Goal: Task Accomplishment & Management: Manage account settings

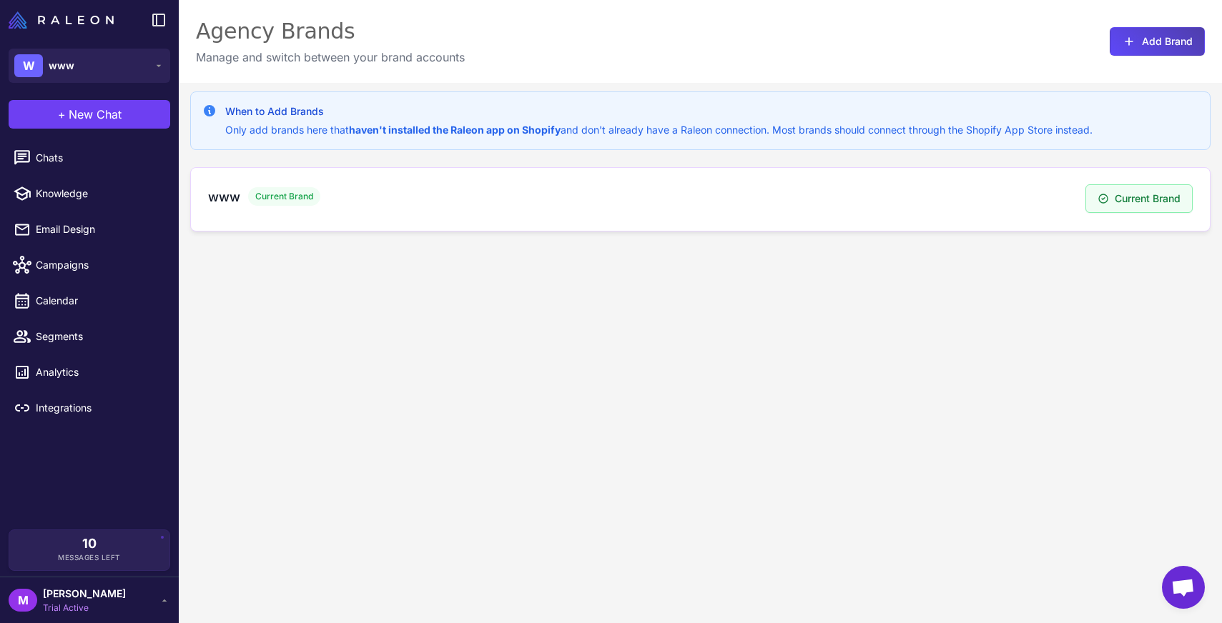
click at [525, 177] on div "www Current Brand Current Brand" at bounding box center [700, 199] width 1020 height 64
click at [297, 197] on span "Current Brand" at bounding box center [284, 196] width 72 height 19
click at [344, 307] on div "When to Add Brands Only add brands here that haven't installed the Raleon app o…" at bounding box center [700, 394] width 1043 height 623
click at [113, 167] on link "Chats" at bounding box center [89, 158] width 167 height 30
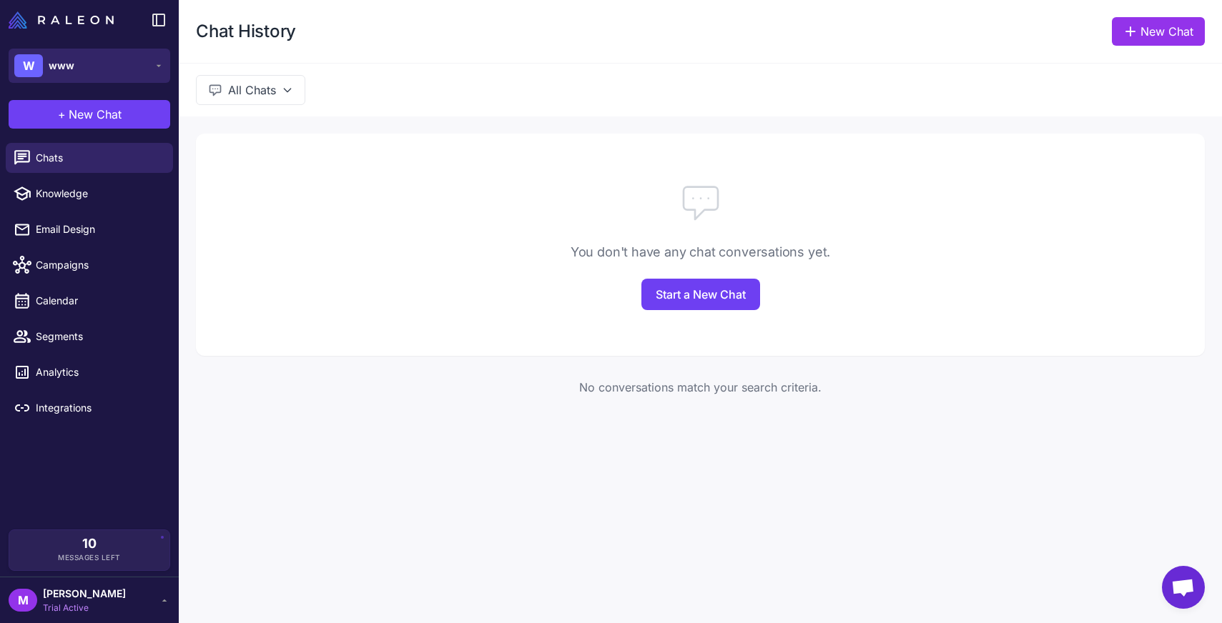
click at [105, 53] on button "W www" at bounding box center [90, 66] width 162 height 34
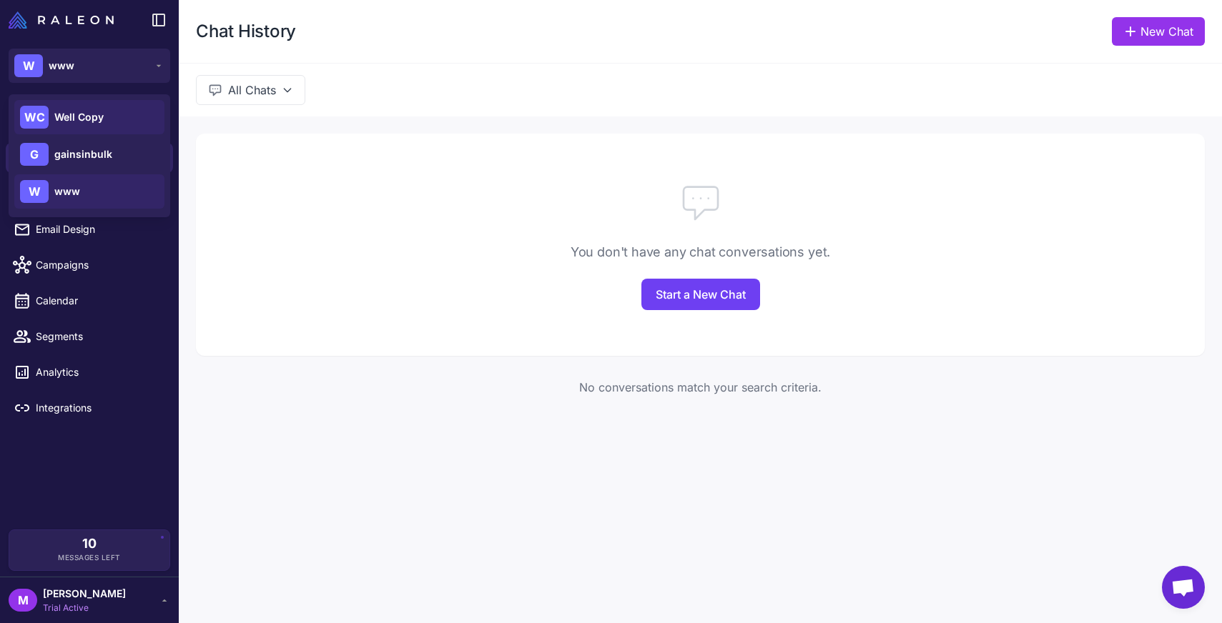
click at [97, 122] on span "Well Copy" at bounding box center [78, 117] width 49 height 16
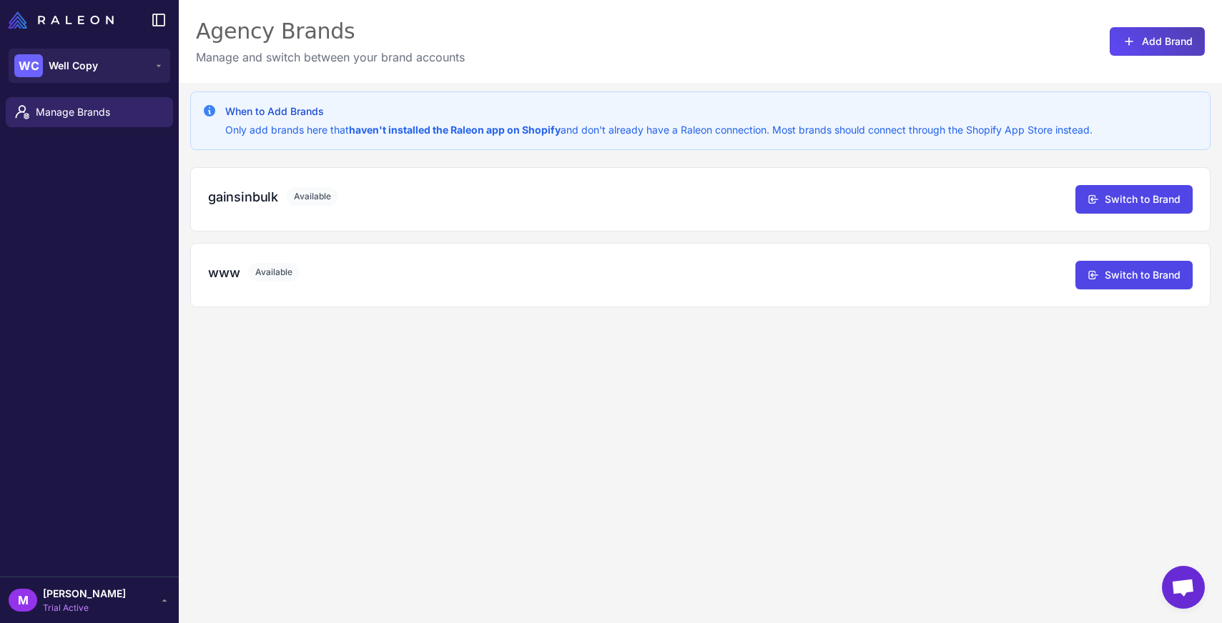
click at [485, 354] on div "When to Add Brands Only add brands here that haven't installed the Raleon app o…" at bounding box center [700, 394] width 1043 height 623
click at [806, 295] on div "www Available Switch to Brand" at bounding box center [700, 275] width 1020 height 64
click at [199, 278] on div "www Available Switch to Brand" at bounding box center [700, 275] width 1020 height 64
click at [227, 271] on h3 "www" at bounding box center [223, 272] width 31 height 19
click at [1102, 282] on button "Switch to Brand" at bounding box center [1133, 274] width 117 height 29
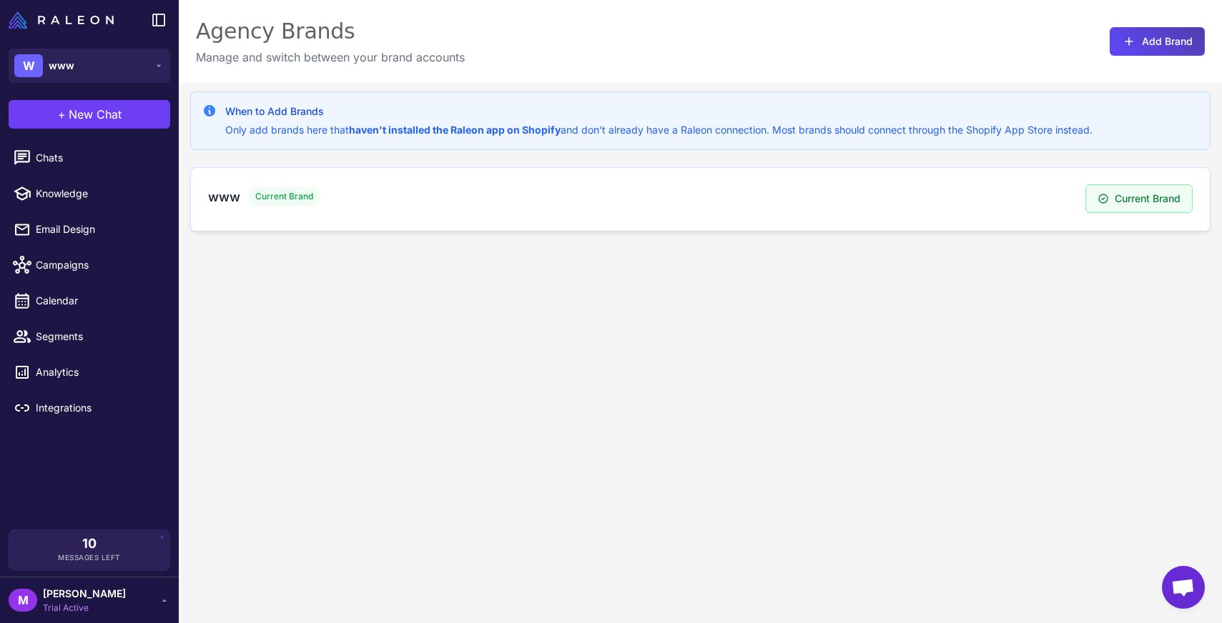
click at [241, 204] on div "www Current Brand" at bounding box center [646, 196] width 877 height 19
click at [122, 586] on div "M Max Sturtevant Trial Active" at bounding box center [90, 600] width 162 height 29
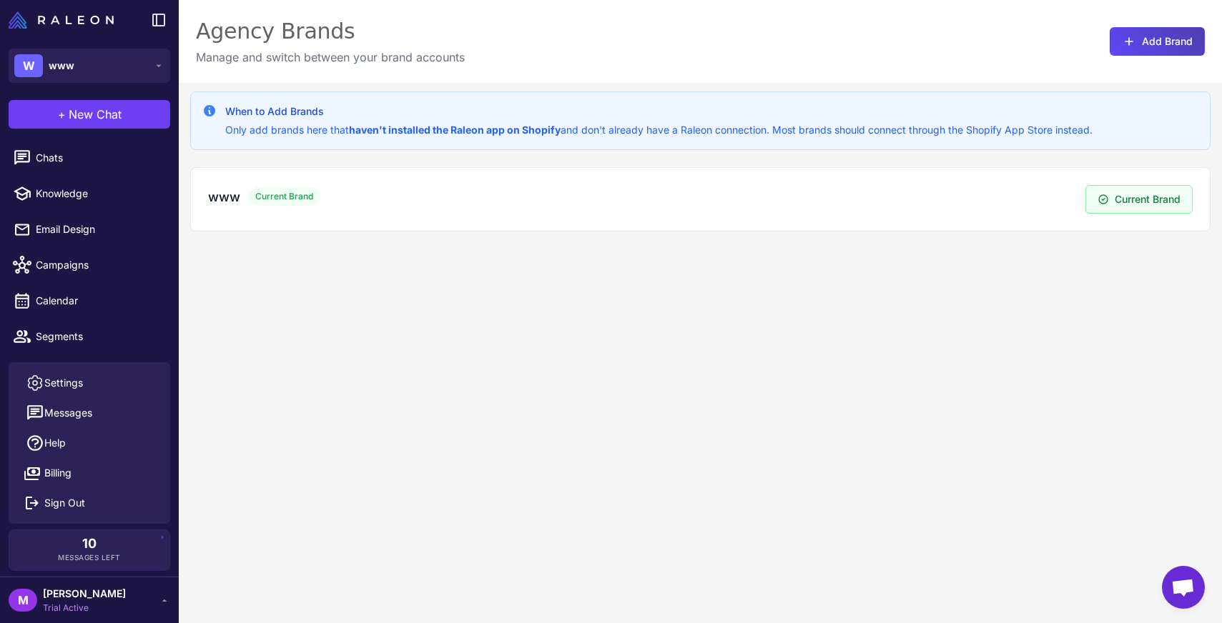
click at [605, 393] on div "When to Add Brands Only add brands here that haven't installed the Raleon app o…" at bounding box center [700, 394] width 1043 height 623
click at [91, 372] on link "Settings" at bounding box center [89, 383] width 150 height 30
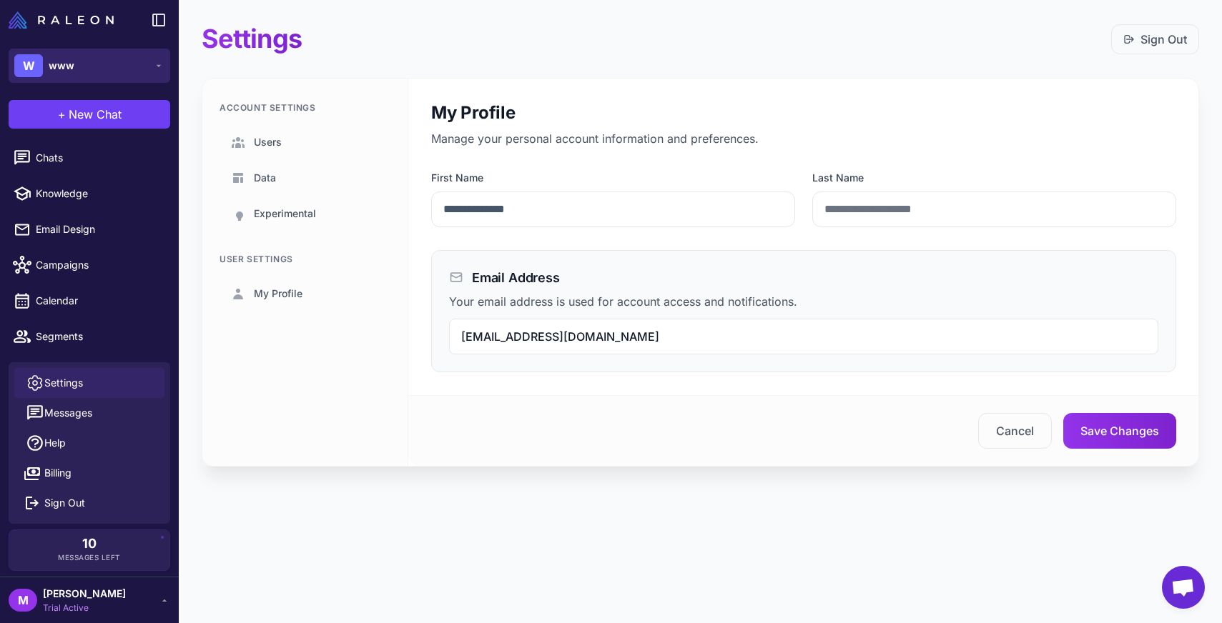
click at [72, 53] on button "W www" at bounding box center [90, 66] width 162 height 34
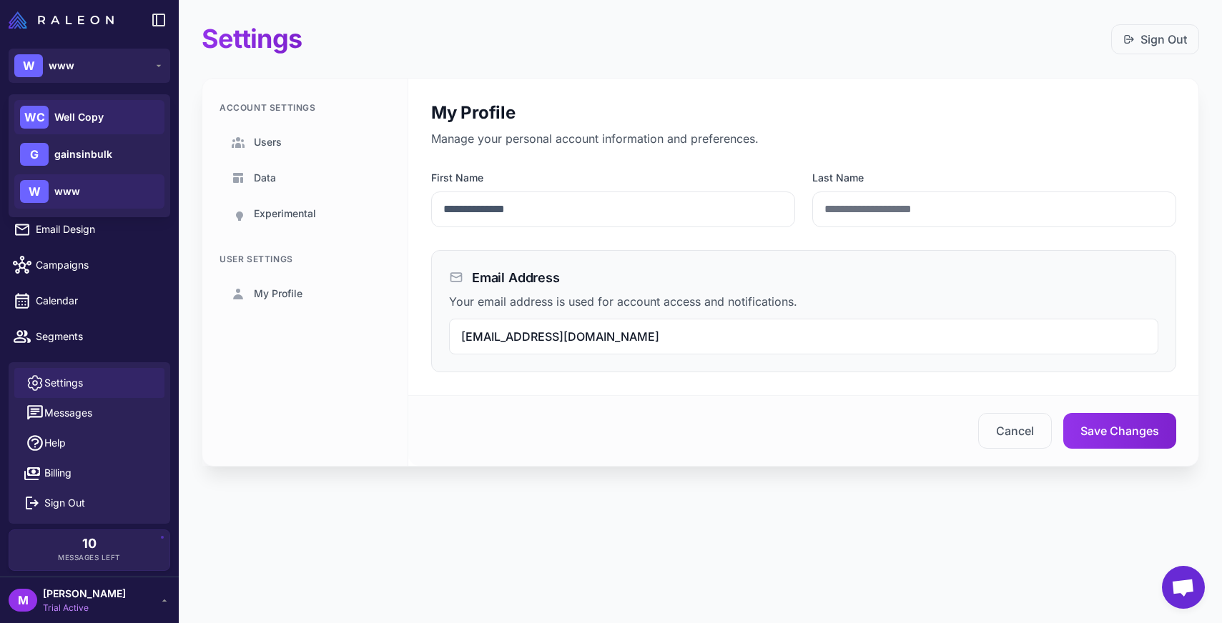
click at [87, 137] on div "WC Well Copy" at bounding box center [89, 154] width 150 height 34
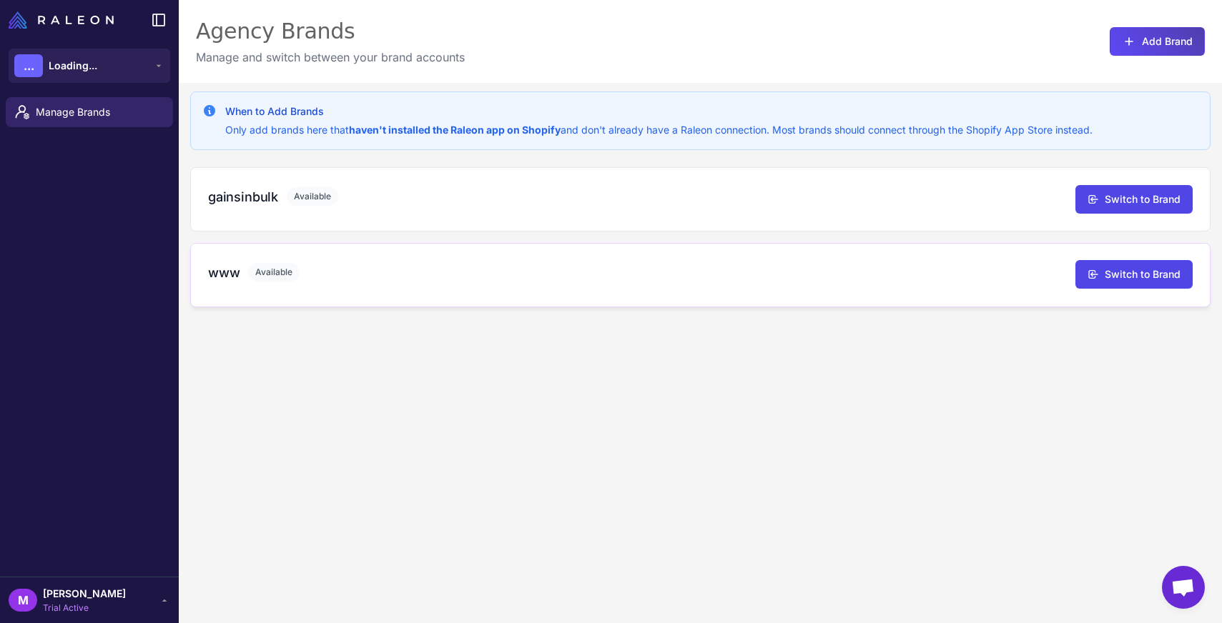
click at [418, 263] on div "www Available" at bounding box center [641, 272] width 867 height 19
click at [315, 287] on div "www Available Switch to Brand" at bounding box center [700, 275] width 985 height 29
click at [245, 272] on div "www Available" at bounding box center [641, 272] width 867 height 19
click at [219, 272] on h3 "www" at bounding box center [223, 272] width 31 height 19
click at [95, 124] on link "Manage Brands" at bounding box center [89, 112] width 167 height 30
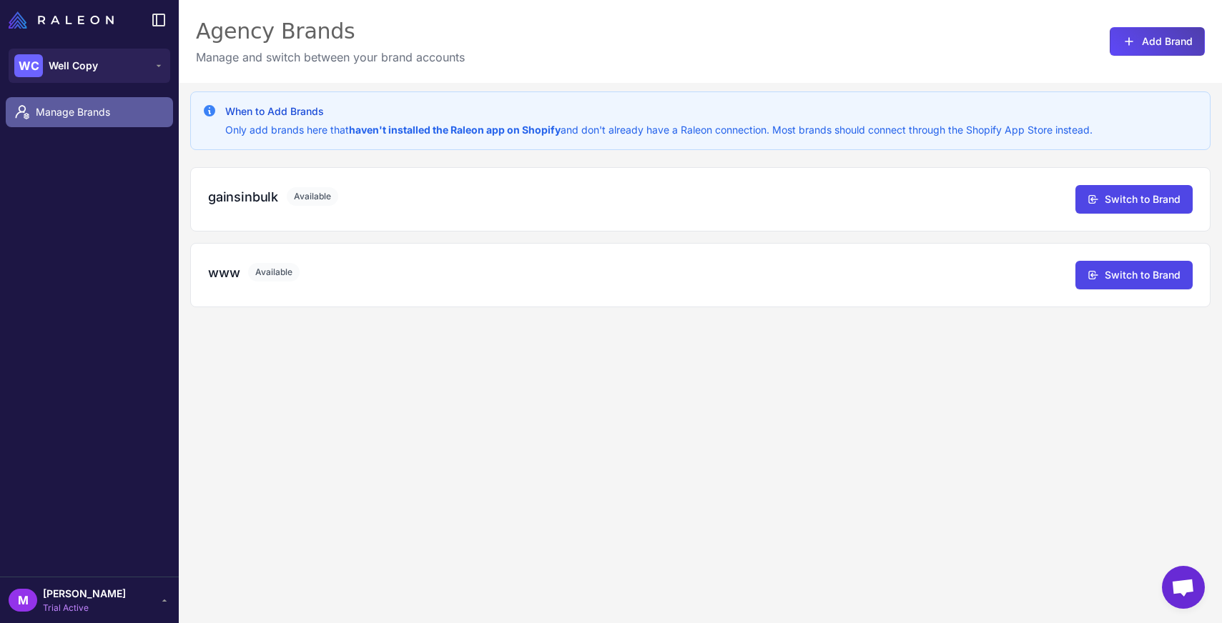
click at [95, 124] on link "Manage Brands" at bounding box center [89, 112] width 167 height 30
click at [145, 69] on button "WC Well Copy" at bounding box center [90, 66] width 162 height 34
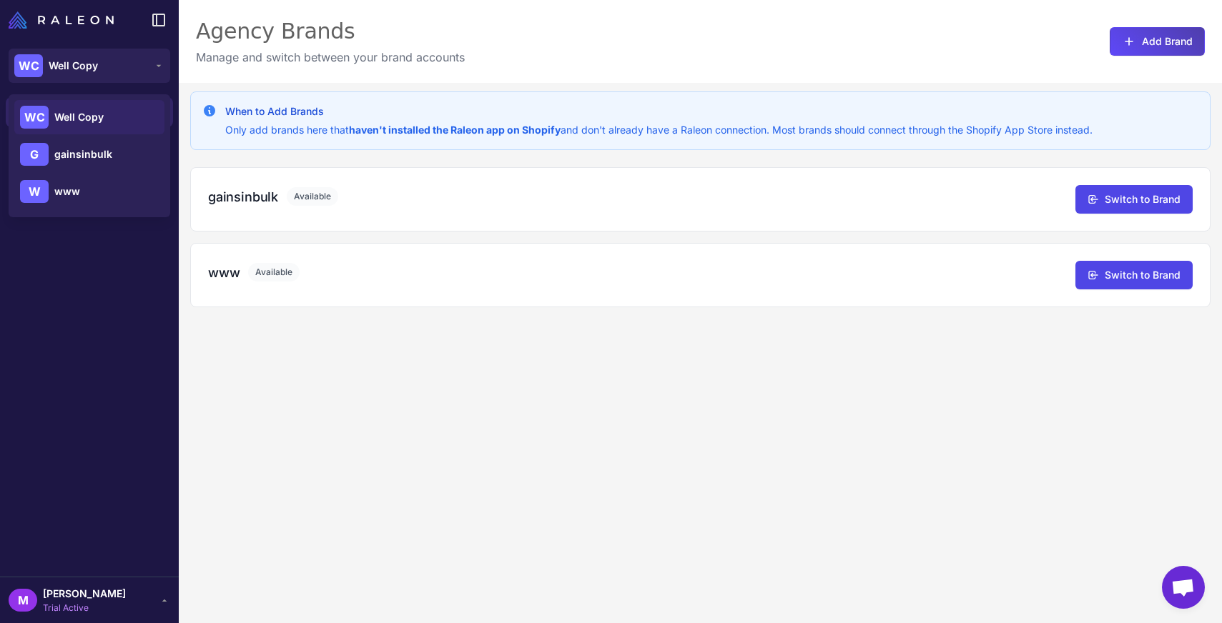
click at [92, 353] on div "Manage Brands" at bounding box center [89, 334] width 179 height 485
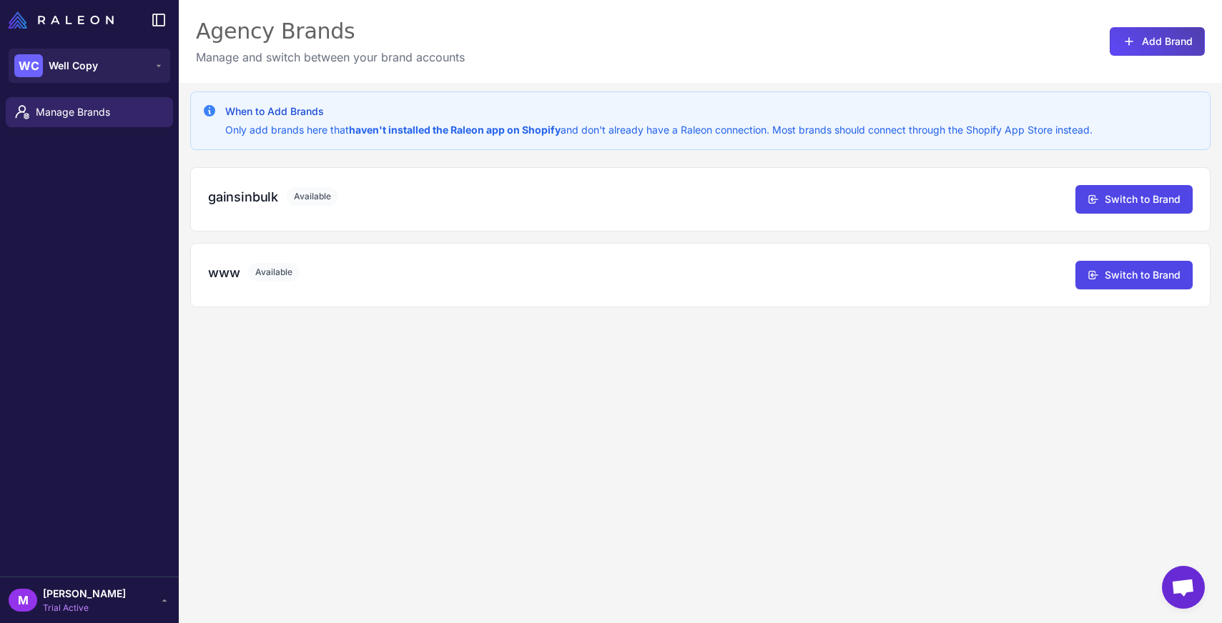
click at [159, 602] on icon at bounding box center [164, 600] width 11 height 11
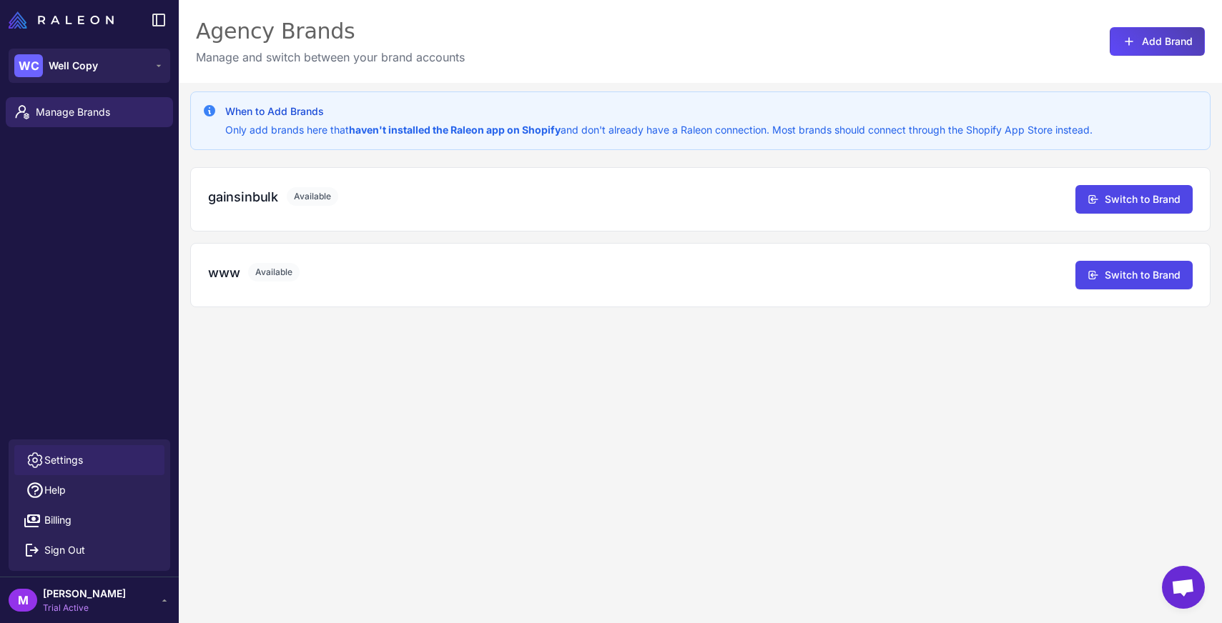
click at [95, 455] on link "Settings" at bounding box center [89, 460] width 150 height 30
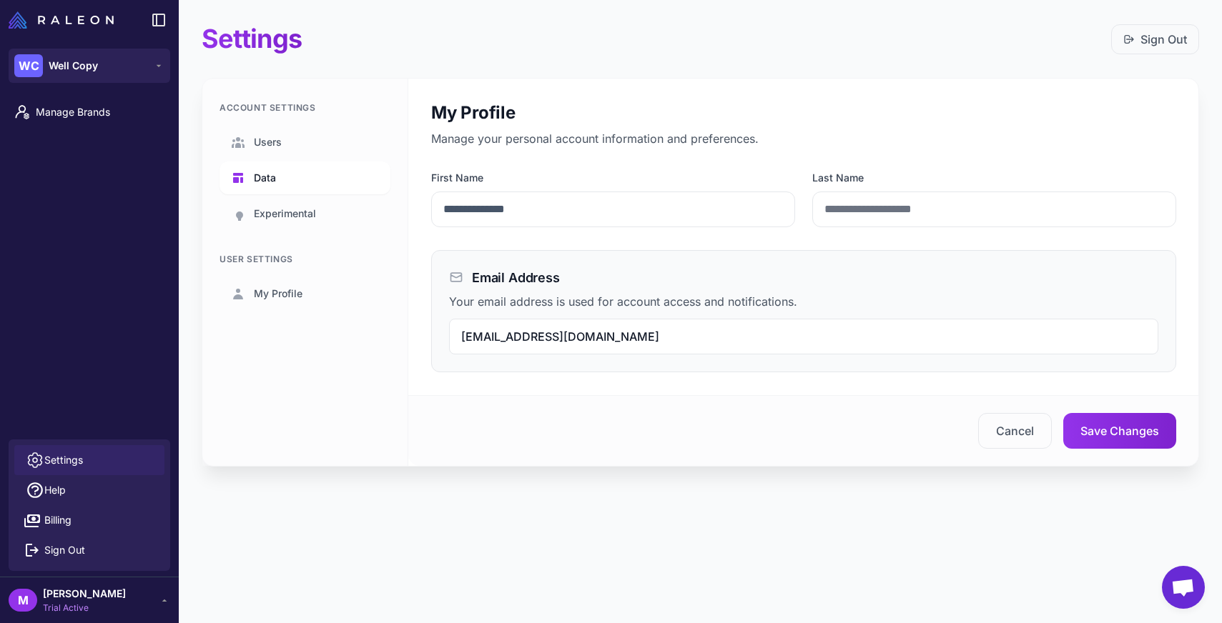
click at [267, 173] on span "Data" at bounding box center [265, 178] width 22 height 16
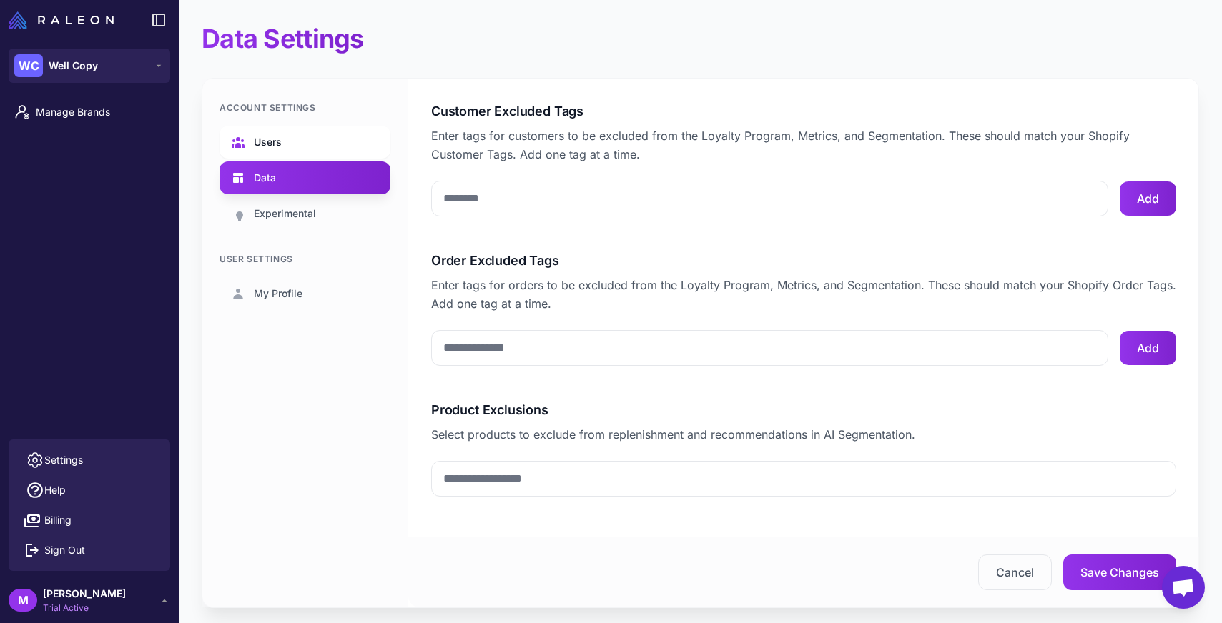
click at [277, 140] on span "Users" at bounding box center [268, 142] width 28 height 16
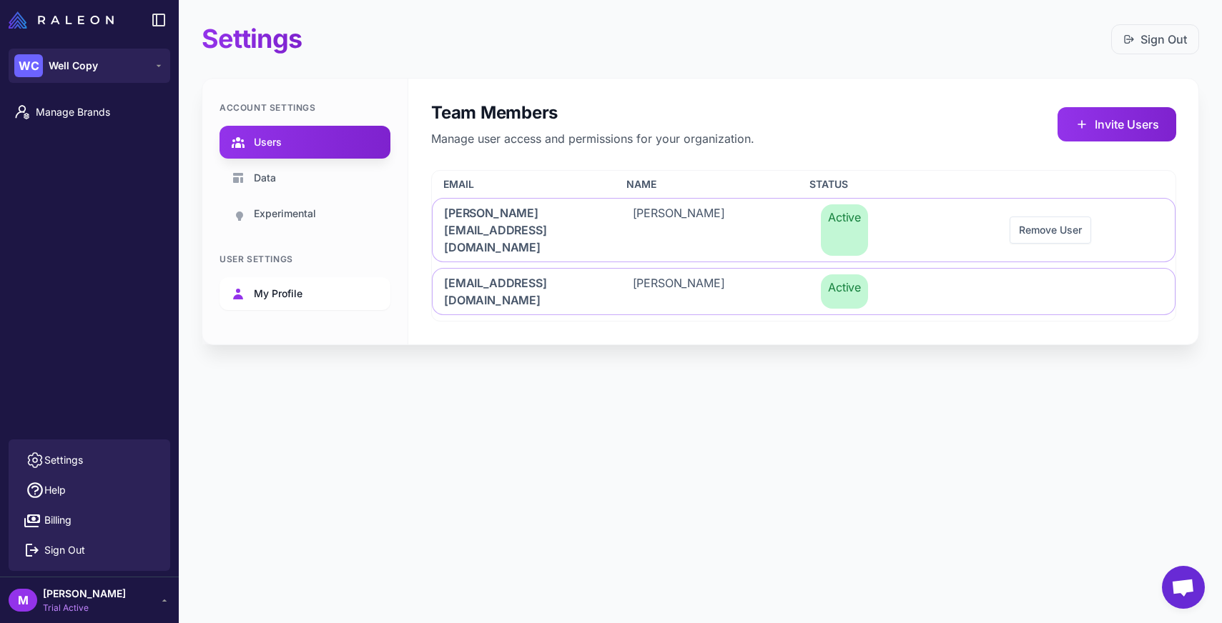
click at [225, 287] on link "My Profile" at bounding box center [304, 293] width 171 height 33
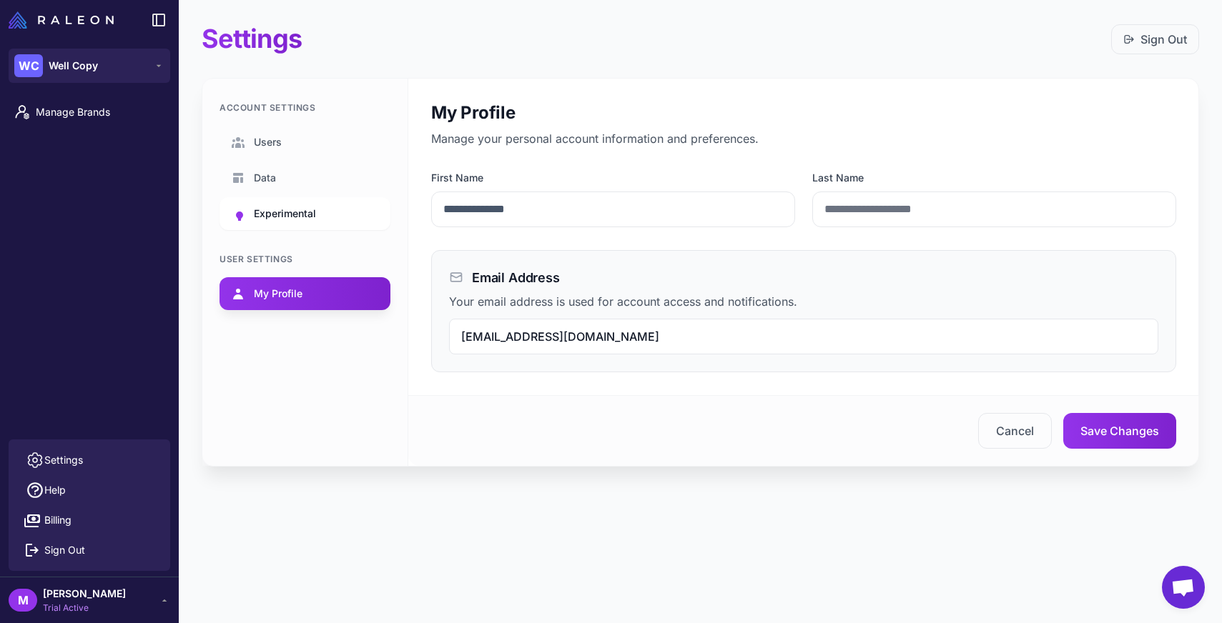
click at [286, 206] on span "Experimental" at bounding box center [285, 214] width 62 height 16
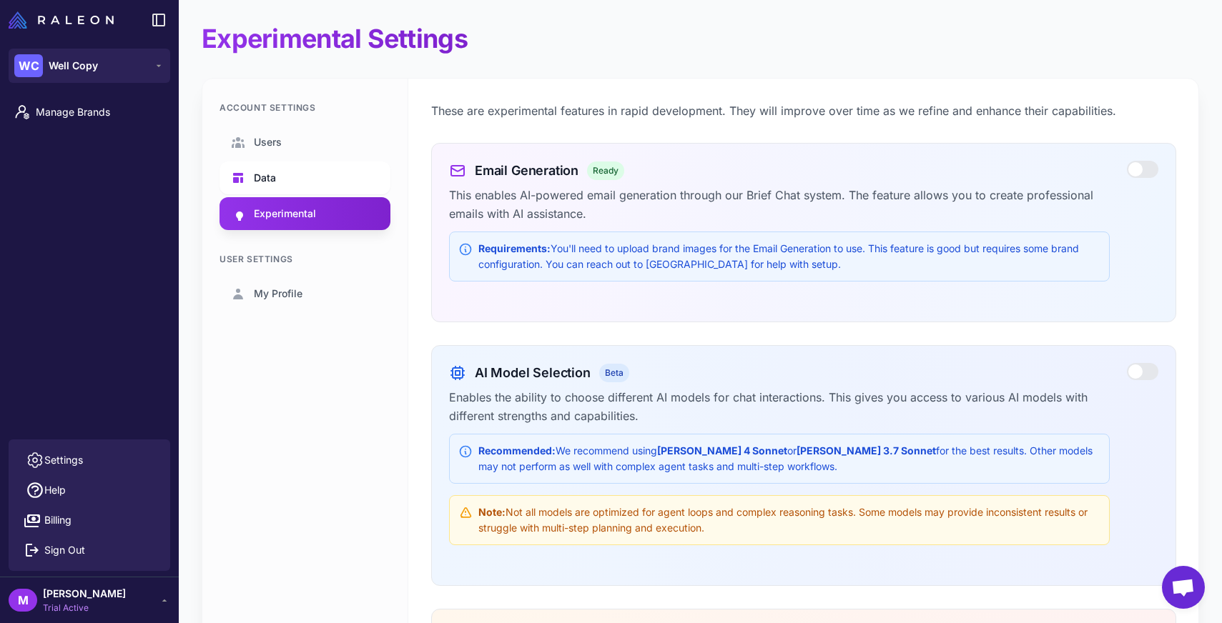
click at [291, 181] on link "Data" at bounding box center [304, 178] width 171 height 33
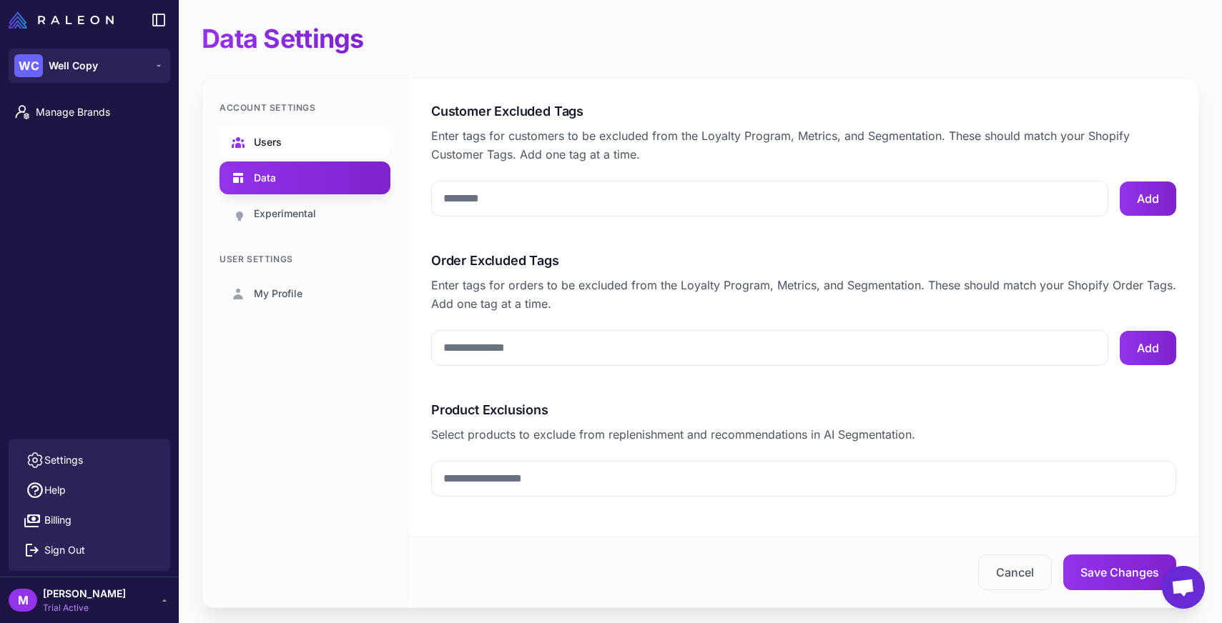
click at [307, 144] on link "Users" at bounding box center [304, 142] width 171 height 33
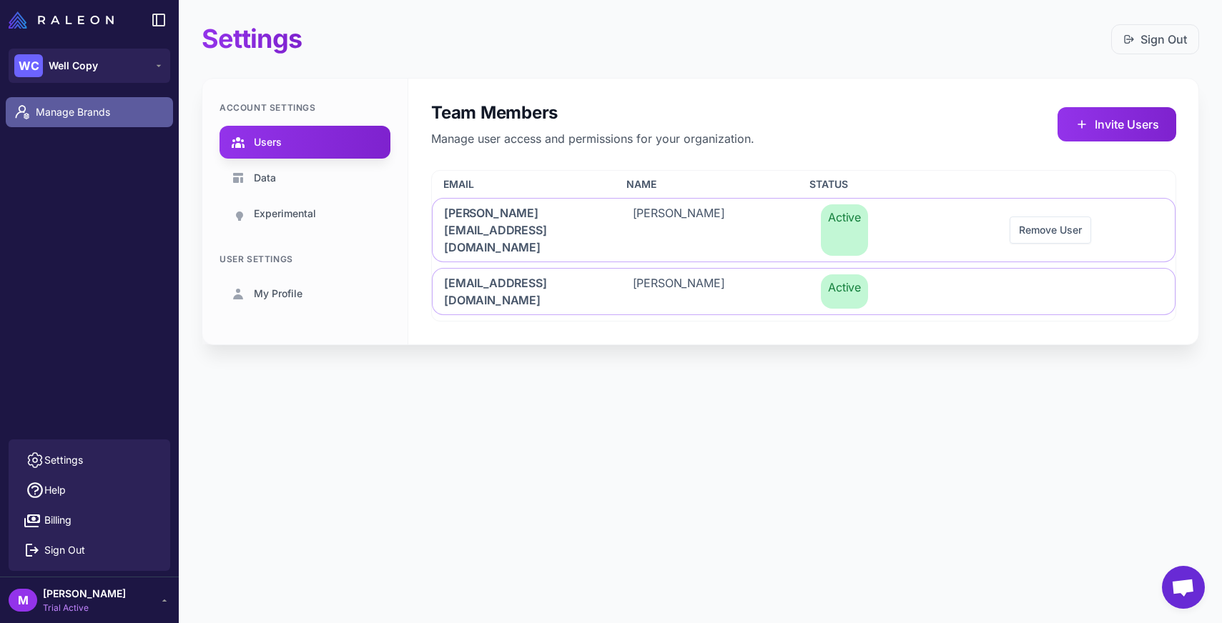
click at [89, 99] on link "Manage Brands" at bounding box center [89, 112] width 167 height 30
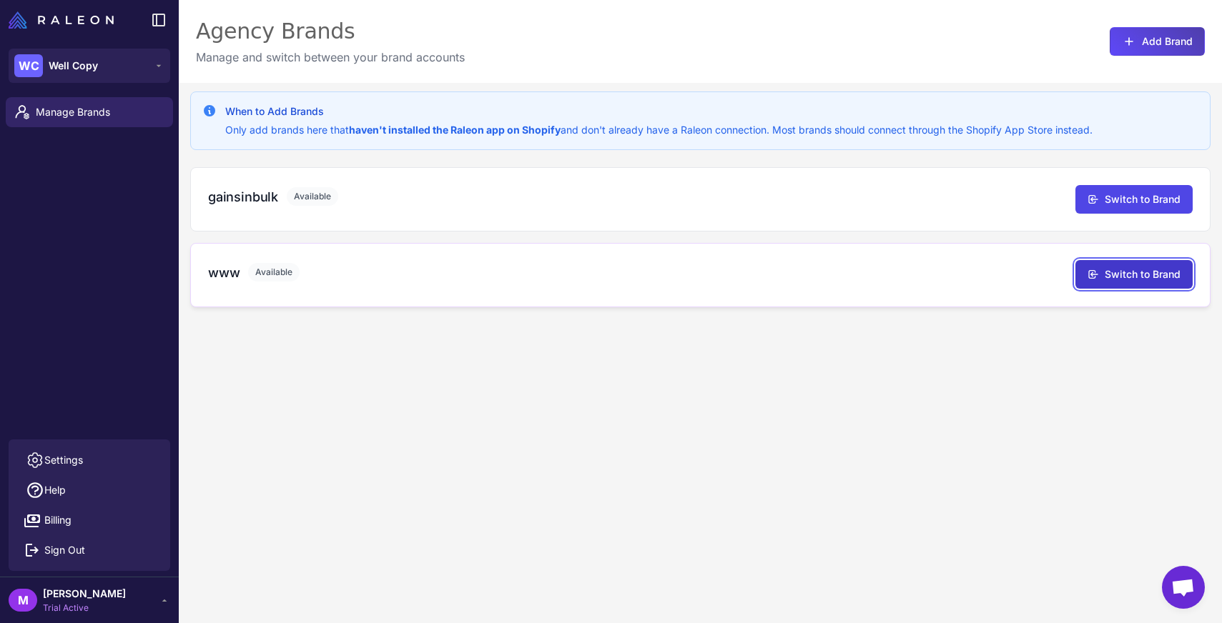
click at [1121, 285] on button "Switch to Brand" at bounding box center [1133, 274] width 117 height 29
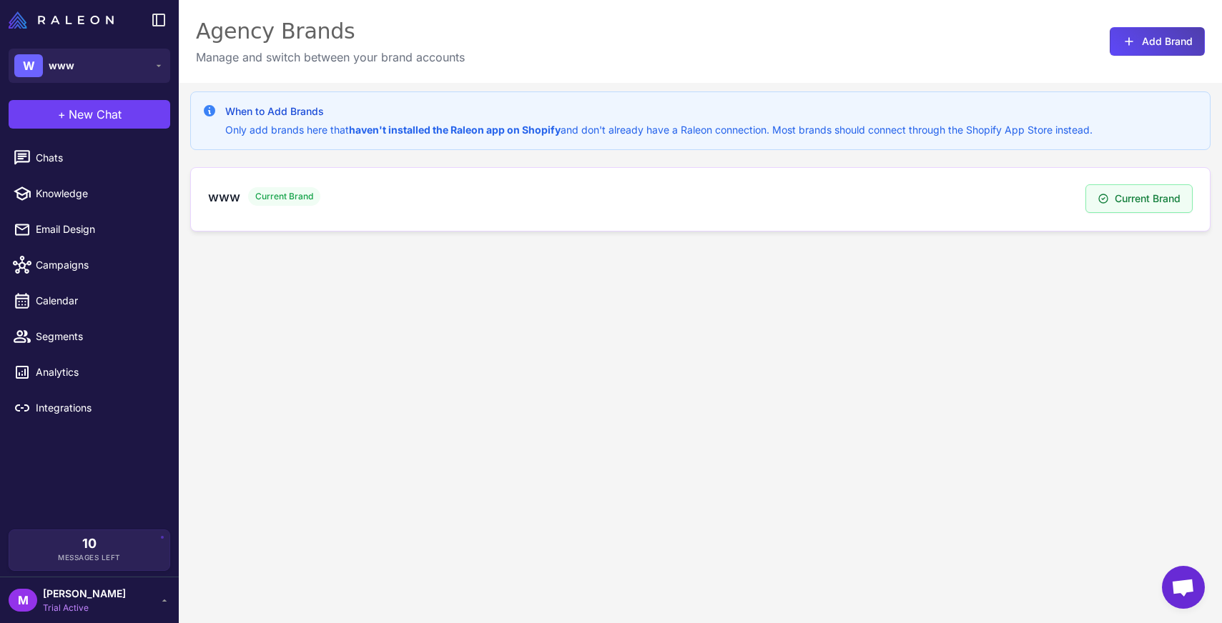
click at [257, 214] on div "www Current Brand Current Brand" at bounding box center [700, 199] width 1020 height 64
click at [115, 585] on div "M [PERSON_NAME] Trial Active" at bounding box center [89, 600] width 179 height 46
click at [118, 595] on div "M [PERSON_NAME] Trial Active" at bounding box center [90, 600] width 162 height 29
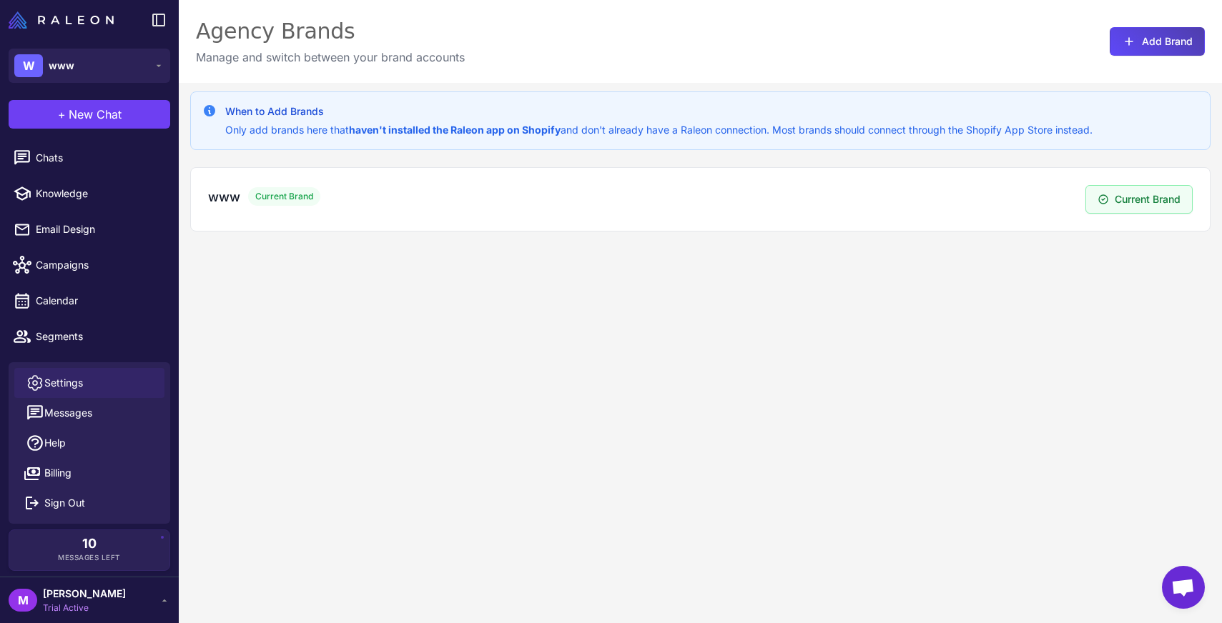
click at [102, 380] on link "Settings" at bounding box center [89, 383] width 150 height 30
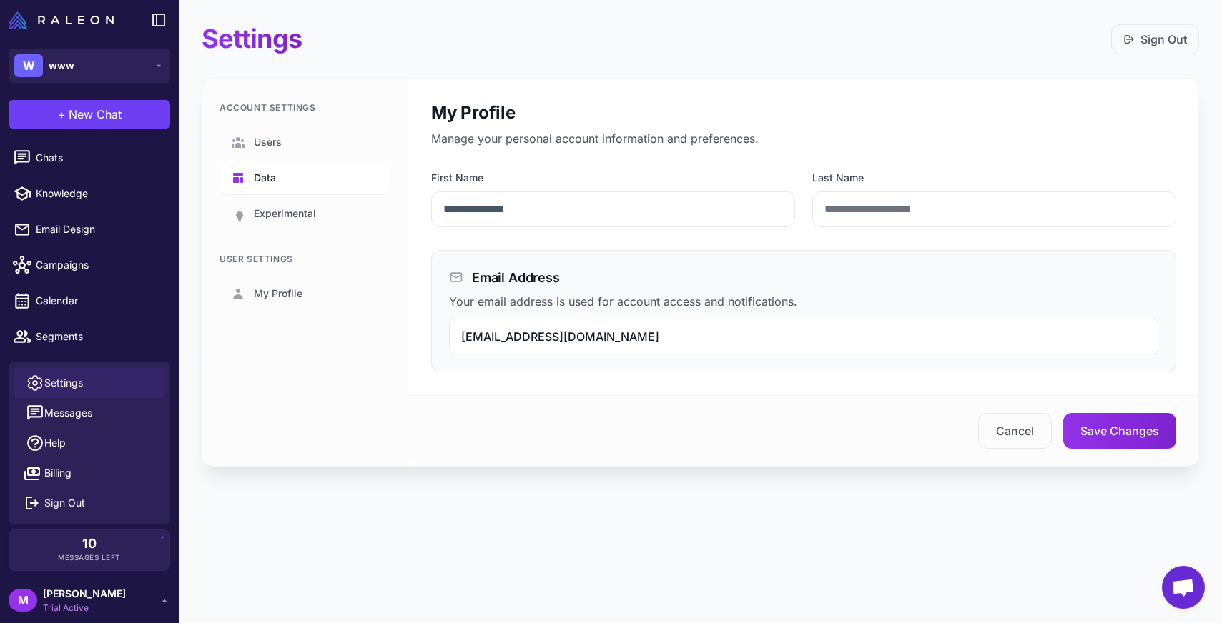
click at [267, 177] on span "Data" at bounding box center [265, 178] width 22 height 16
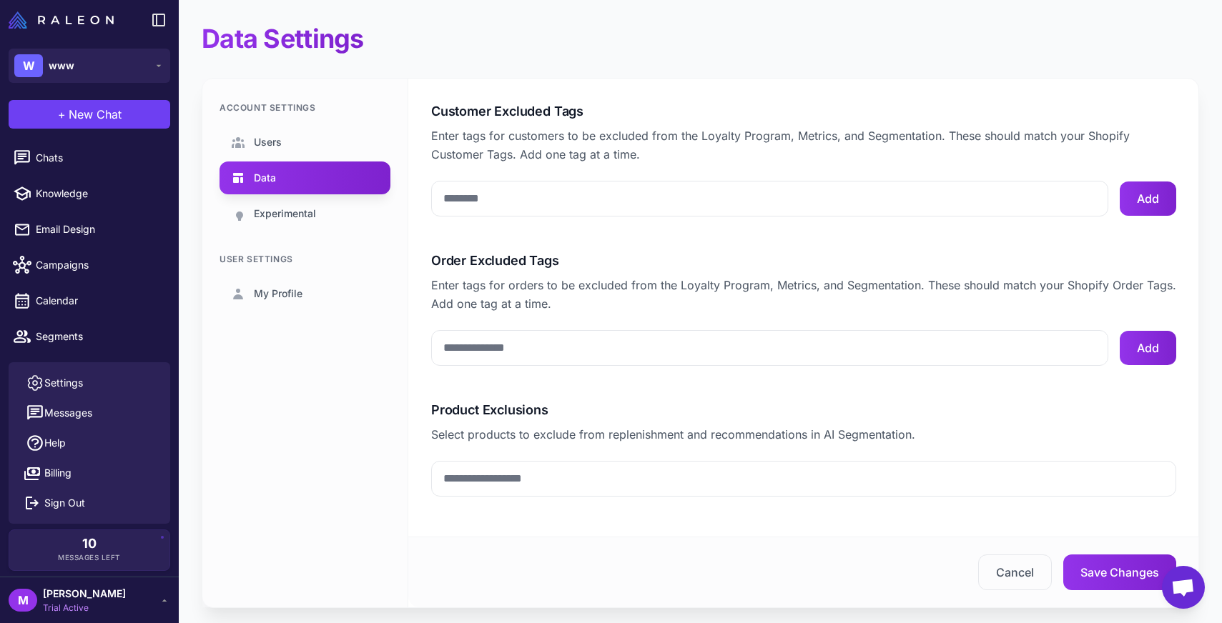
click at [102, 247] on li "Email Design" at bounding box center [89, 265] width 179 height 36
click at [62, 157] on span "Chats" at bounding box center [99, 158] width 126 height 16
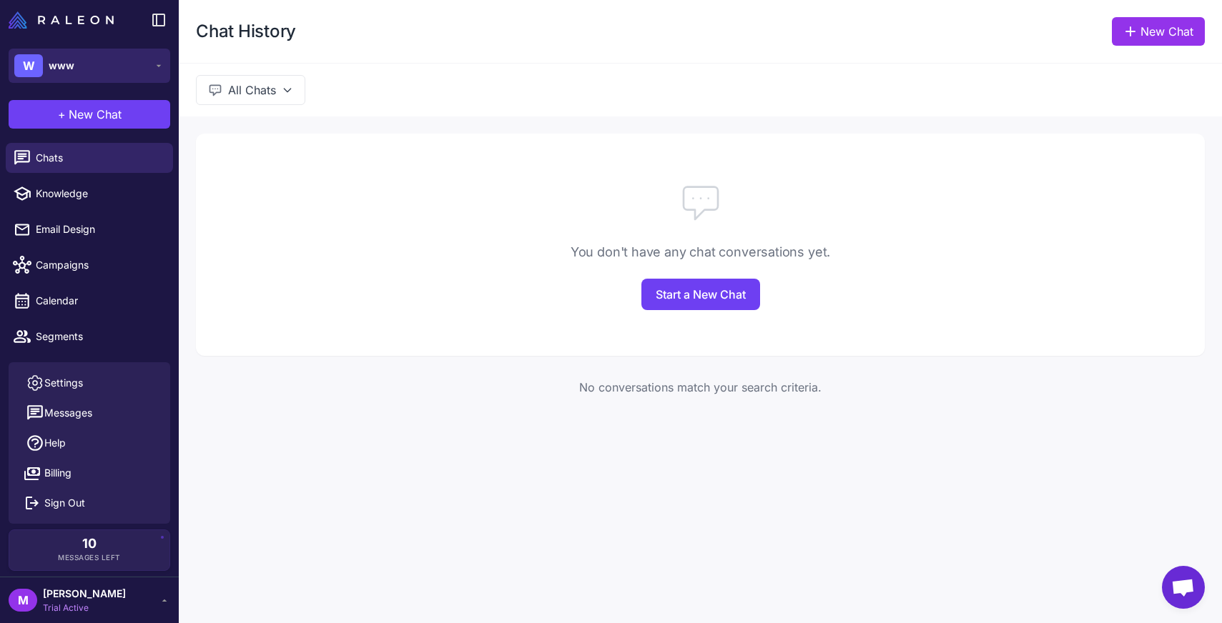
click at [99, 65] on button "W www" at bounding box center [90, 66] width 162 height 34
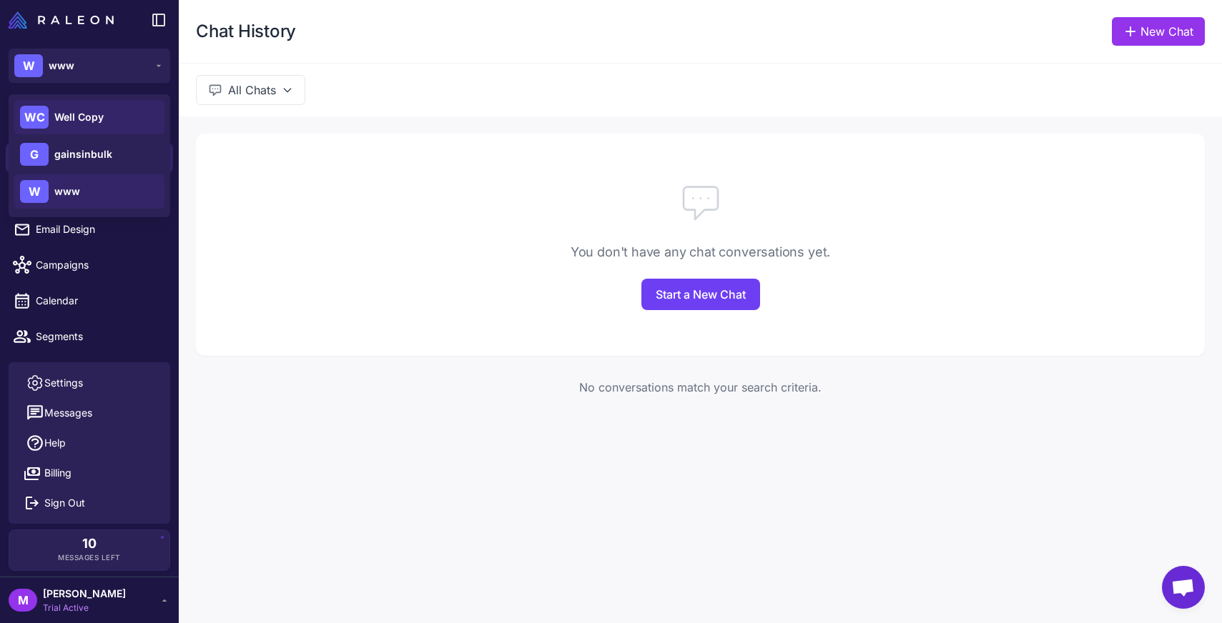
click at [86, 119] on span "Well Copy" at bounding box center [78, 117] width 49 height 16
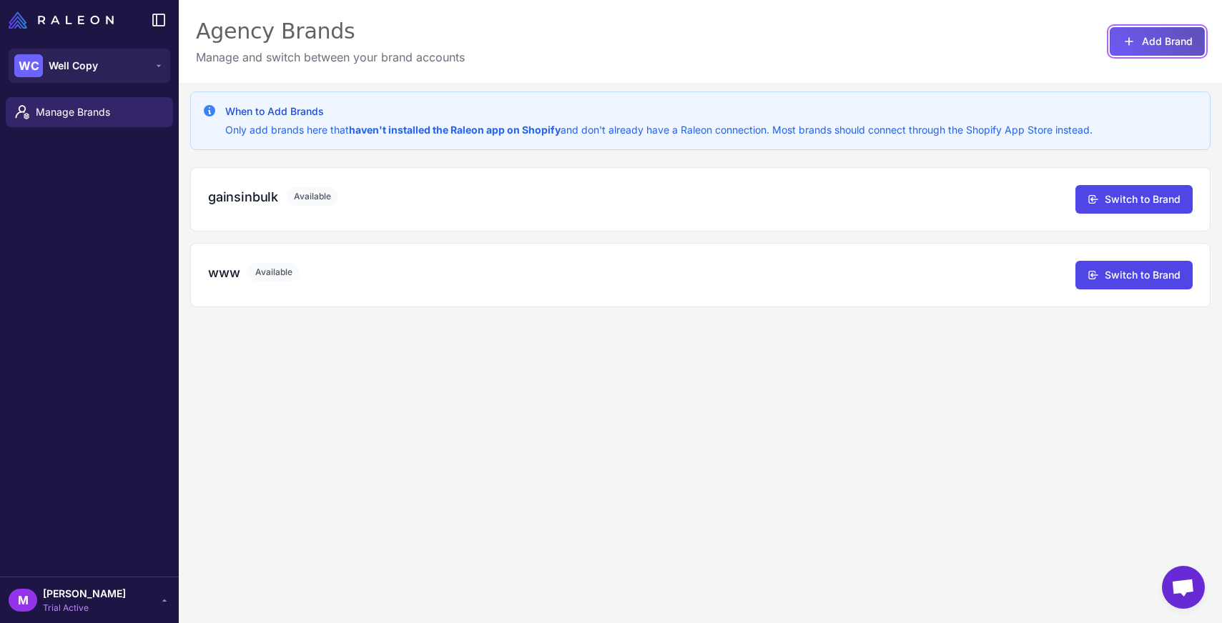
click at [1137, 42] on button "Add Brand" at bounding box center [1157, 41] width 95 height 29
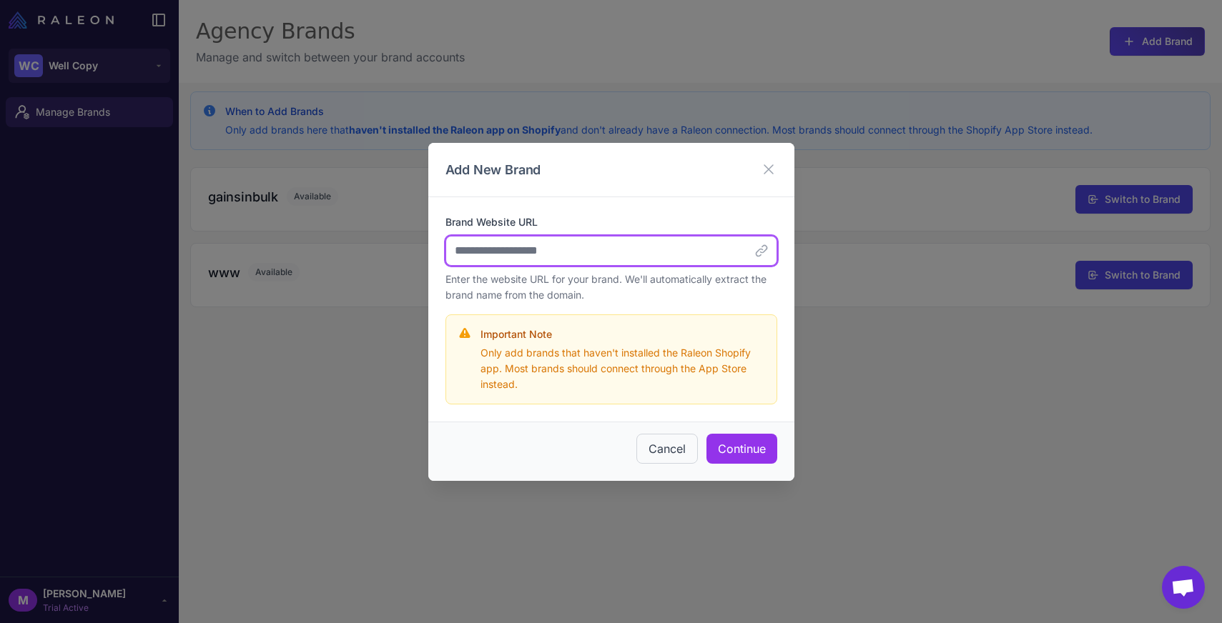
click at [538, 248] on input "Brand Website URL" at bounding box center [611, 251] width 332 height 30
paste input "**********"
type input "**********"
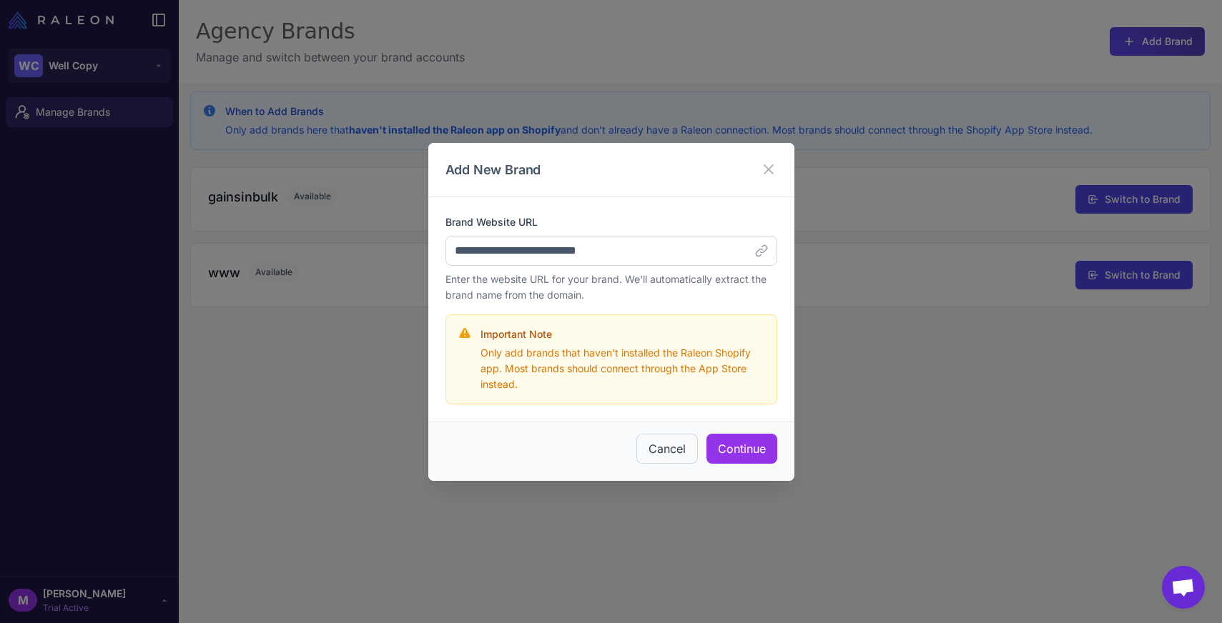
click at [587, 382] on p "Only add brands that haven't installed the Raleon Shopify app. Most brands shou…" at bounding box center [622, 368] width 285 height 47
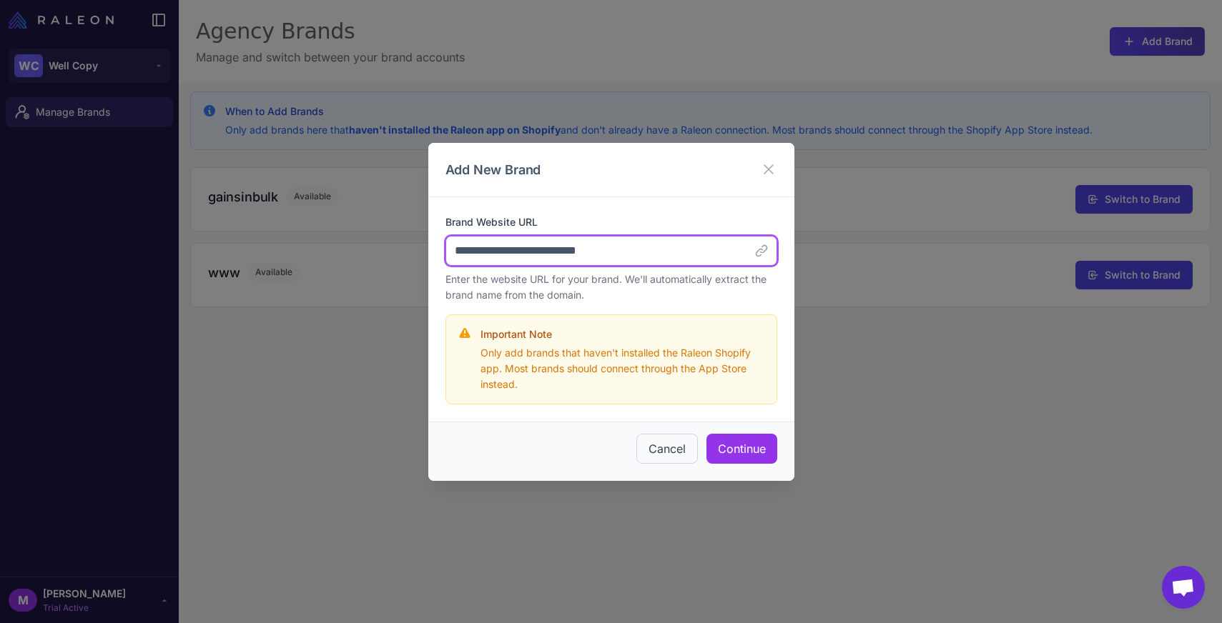
click at [516, 253] on input "**********" at bounding box center [611, 251] width 332 height 30
drag, startPoint x: 523, startPoint y: 249, endPoint x: 391, endPoint y: 249, distance: 132.3
click at [391, 249] on div "**********" at bounding box center [611, 311] width 1222 height 623
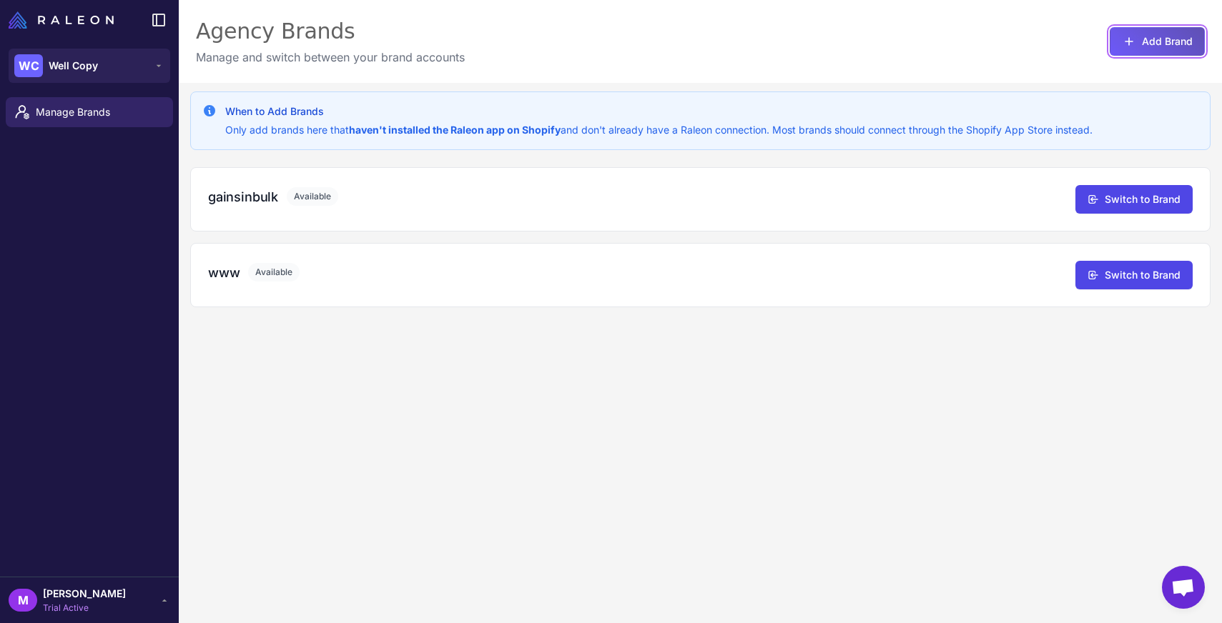
click at [1166, 34] on button "Add Brand" at bounding box center [1157, 41] width 95 height 29
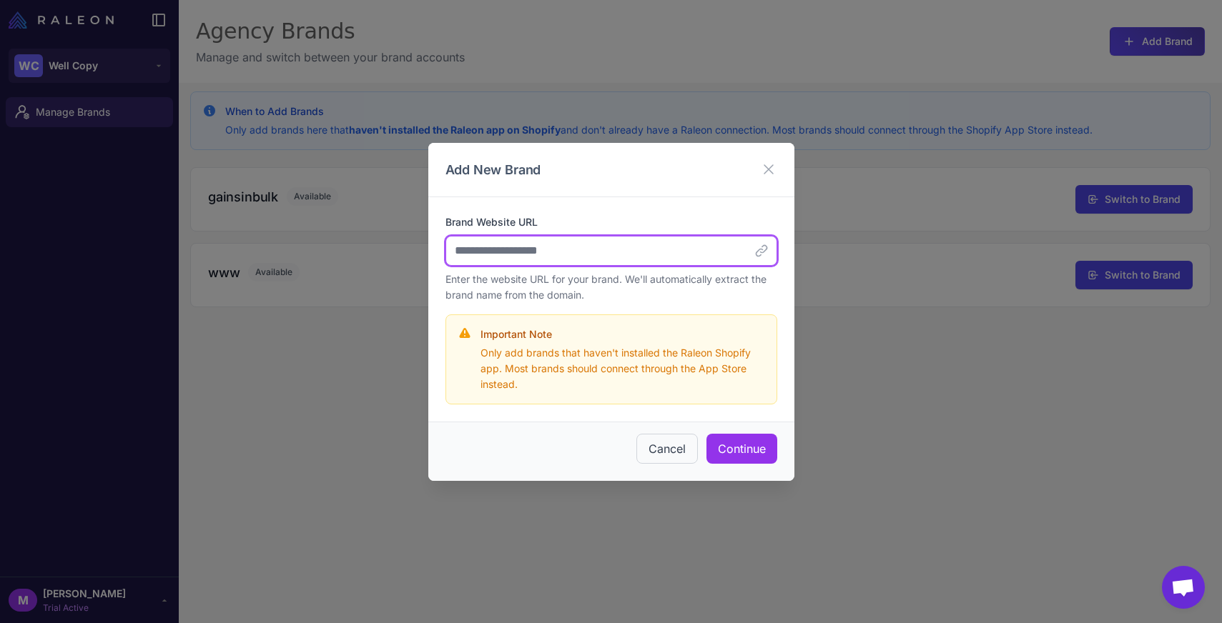
click at [490, 252] on input "Brand Website URL" at bounding box center [611, 251] width 332 height 30
paste input "**********"
type input "**********"
drag, startPoint x: 523, startPoint y: 251, endPoint x: 373, endPoint y: 251, distance: 150.9
click at [373, 251] on div "**********" at bounding box center [611, 311] width 1222 height 623
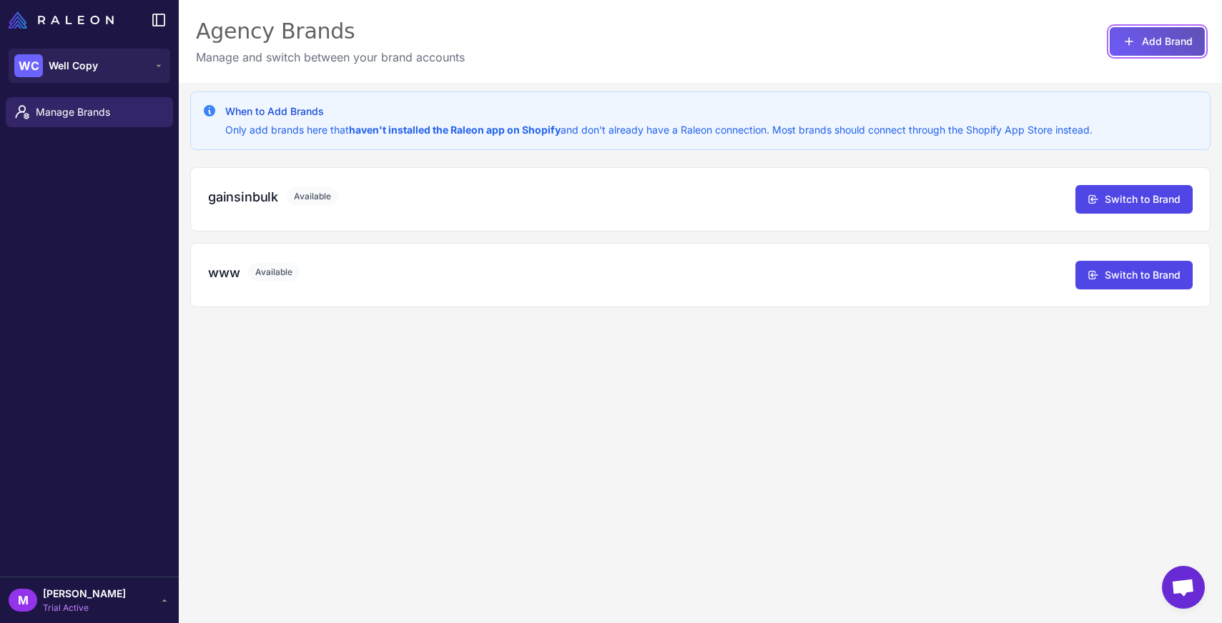
click at [1140, 29] on button "Add Brand" at bounding box center [1157, 41] width 95 height 29
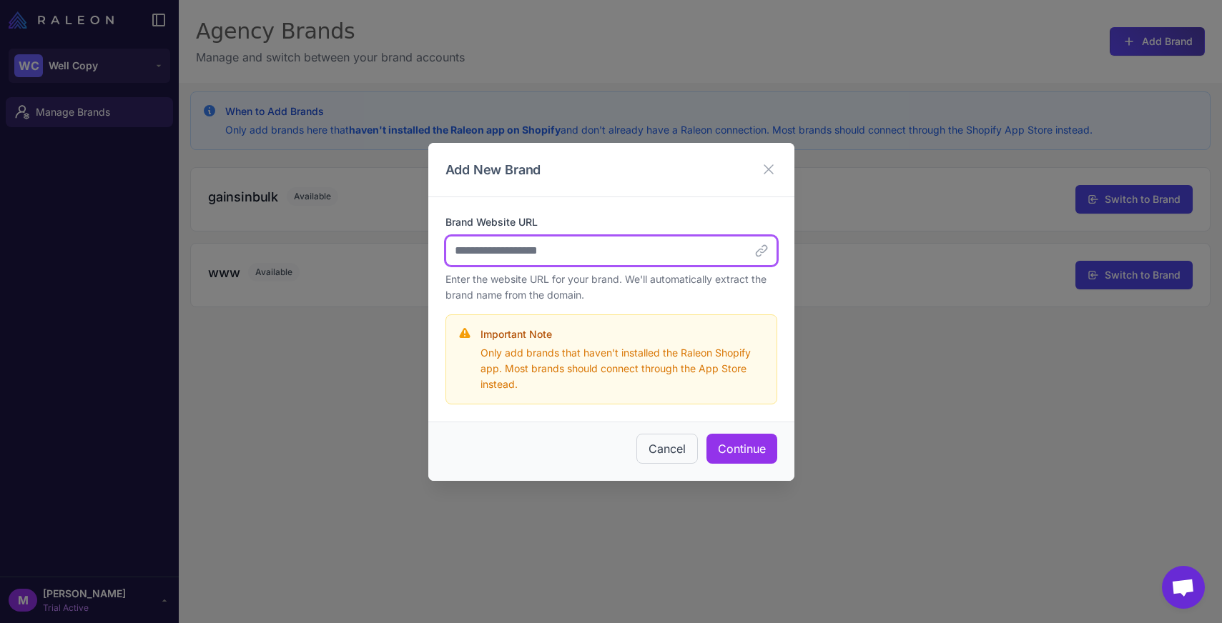
click at [544, 241] on input "Brand Website URL" at bounding box center [611, 251] width 332 height 30
type input "**********"
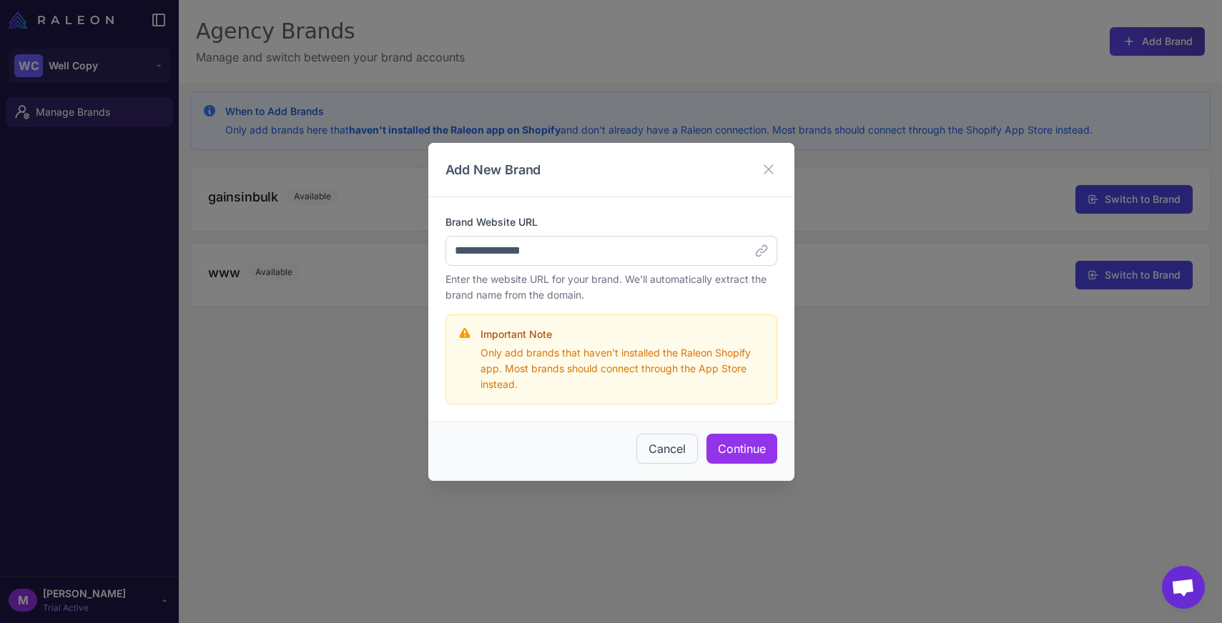
click at [710, 389] on p "Only add brands that haven't installed the Raleon Shopify app. Most brands shou…" at bounding box center [622, 368] width 285 height 47
click at [731, 445] on button "Continue" at bounding box center [741, 449] width 71 height 30
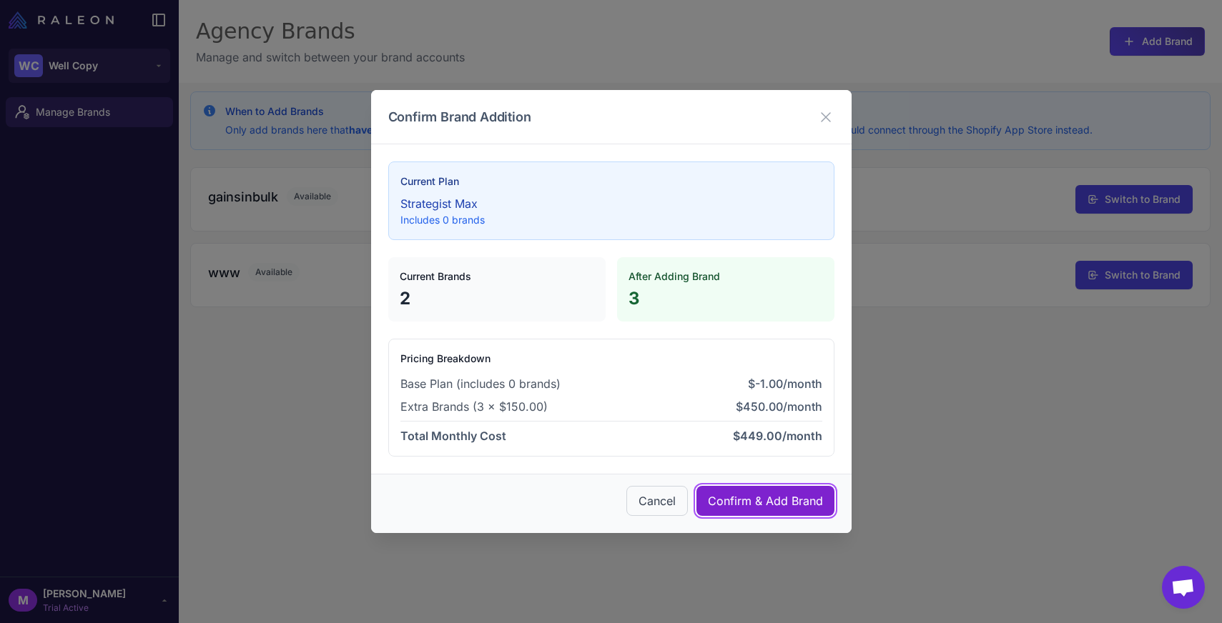
click at [738, 493] on button "Confirm & Add Brand" at bounding box center [765, 501] width 138 height 30
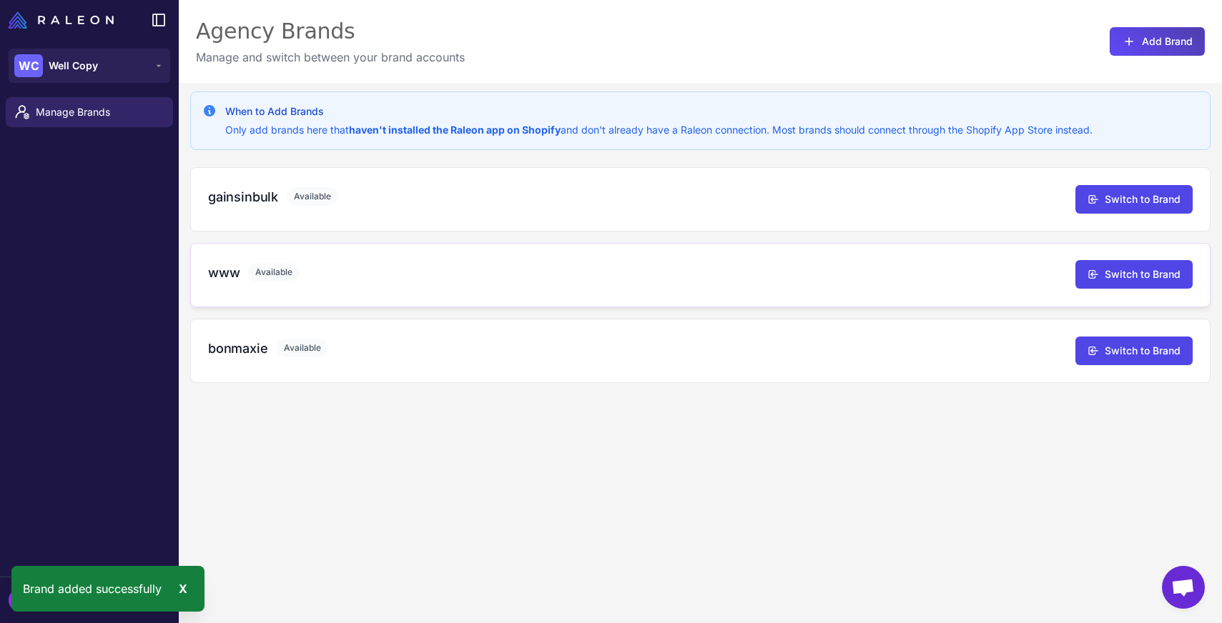
click at [726, 302] on div "www Available Switch to Brand" at bounding box center [700, 275] width 1020 height 64
click at [320, 359] on div "bonmaxie Available" at bounding box center [641, 351] width 867 height 25
click at [1092, 342] on button "Switch to Brand" at bounding box center [1133, 350] width 117 height 29
